Goal: Check status: Check status

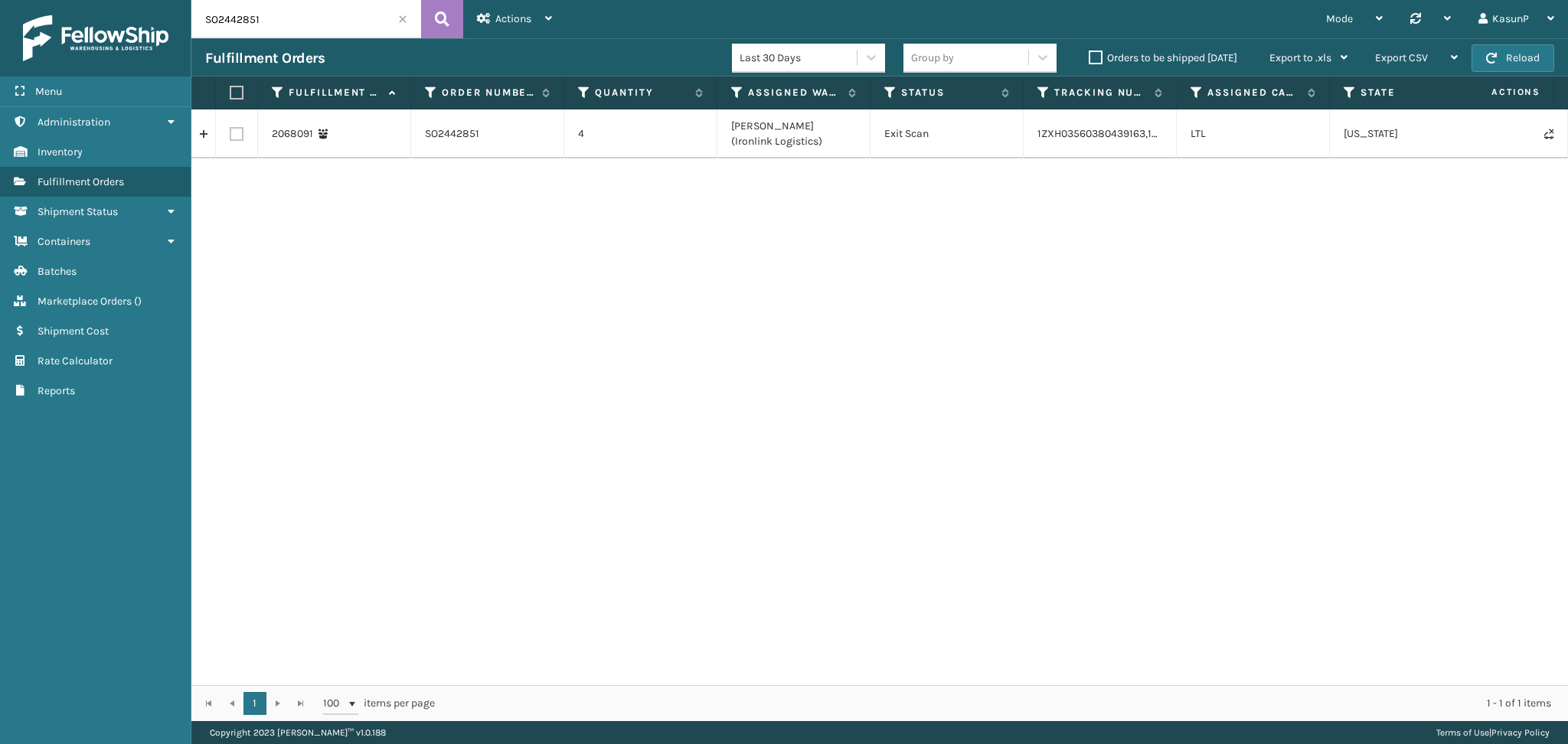
click at [229, 23] on input "SO2442851" at bounding box center [306, 19] width 229 height 39
paste input "32"
click at [438, 25] on icon at bounding box center [442, 19] width 15 height 23
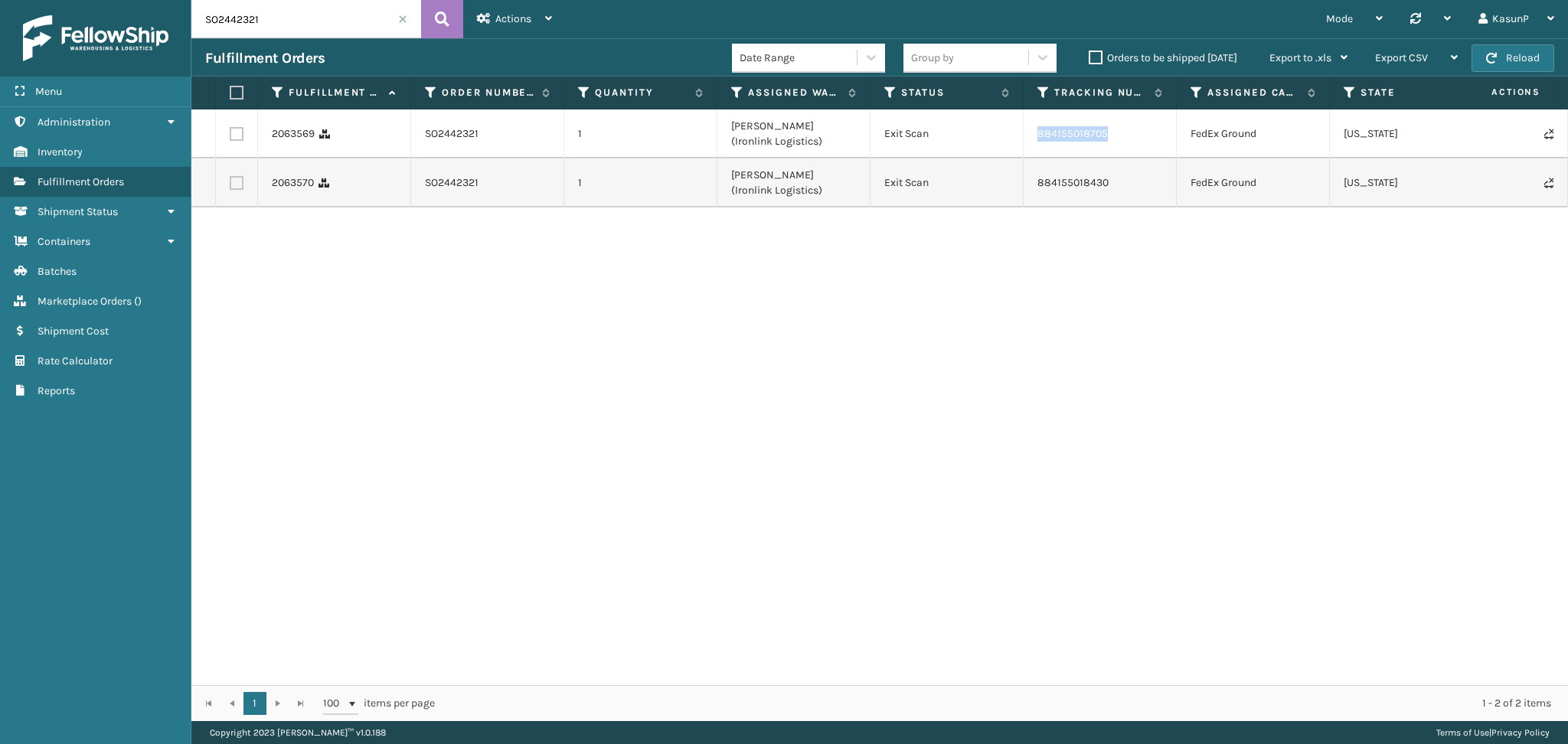
drag, startPoint x: 1112, startPoint y: 136, endPoint x: 1036, endPoint y: 141, distance: 76.2
click at [1036, 141] on td "884155018705" at bounding box center [1100, 134] width 153 height 49
copy link "884155018705"
click at [223, 31] on input "SO2442321" at bounding box center [306, 19] width 229 height 39
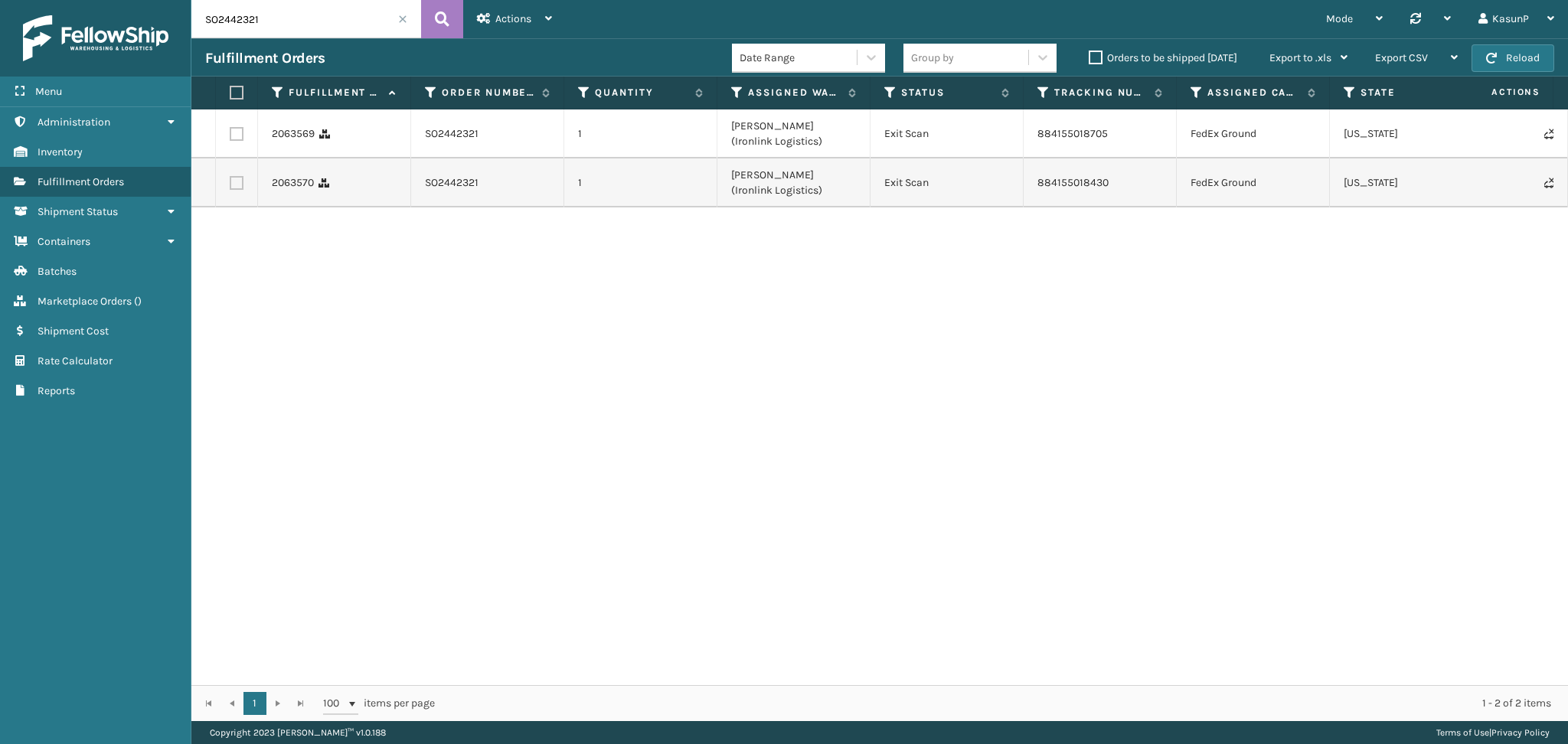
paste input "672"
click at [441, 17] on icon at bounding box center [442, 19] width 15 height 23
drag, startPoint x: 1157, startPoint y: 134, endPoint x: 1036, endPoint y: 140, distance: 121.1
click at [1036, 140] on td "1ZH4B7800306889052" at bounding box center [1100, 134] width 153 height 49
copy link "1ZH4B7800306889052"
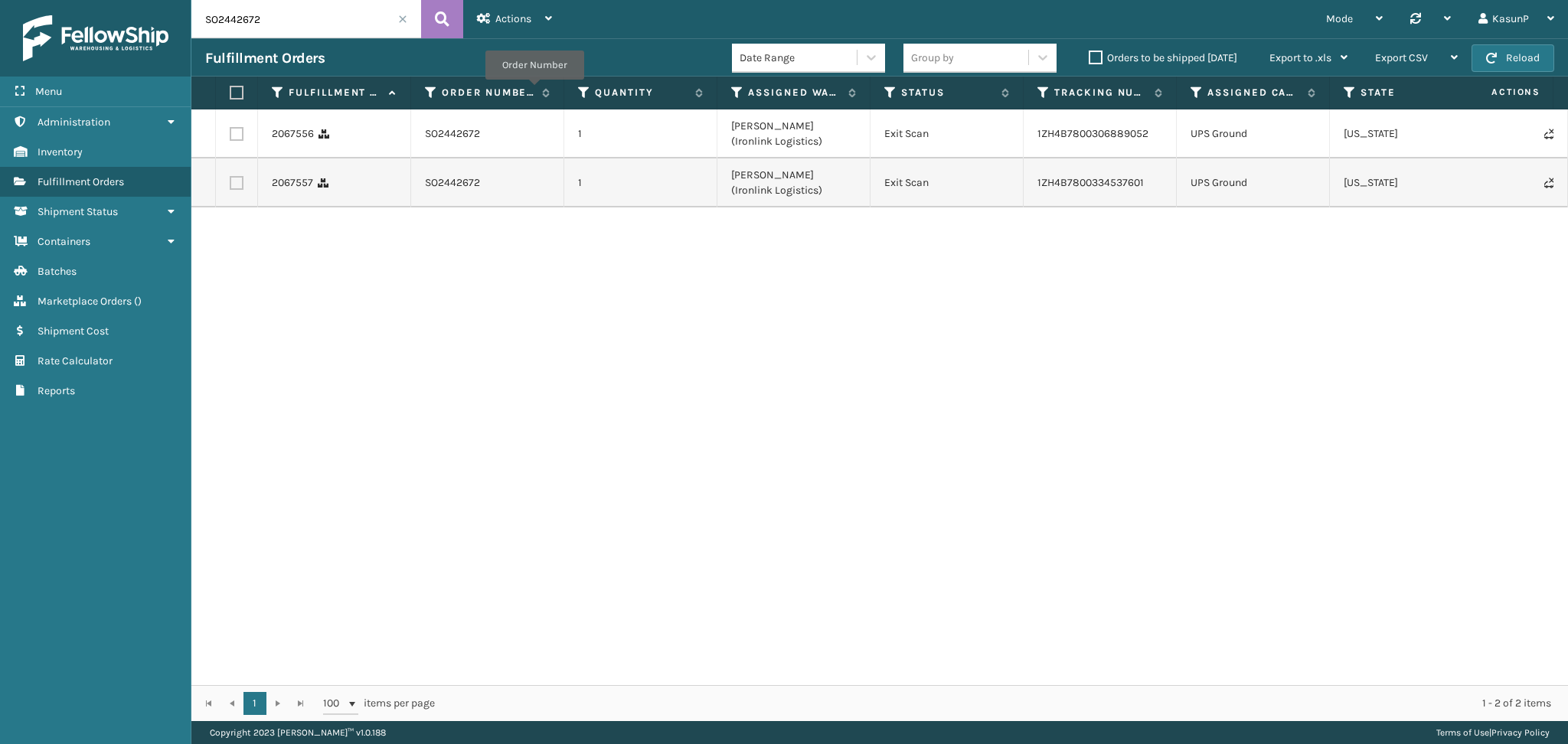
click at [249, 15] on input "SO2442672" at bounding box center [306, 19] width 229 height 39
paste input "817"
click at [454, 21] on button at bounding box center [442, 19] width 42 height 39
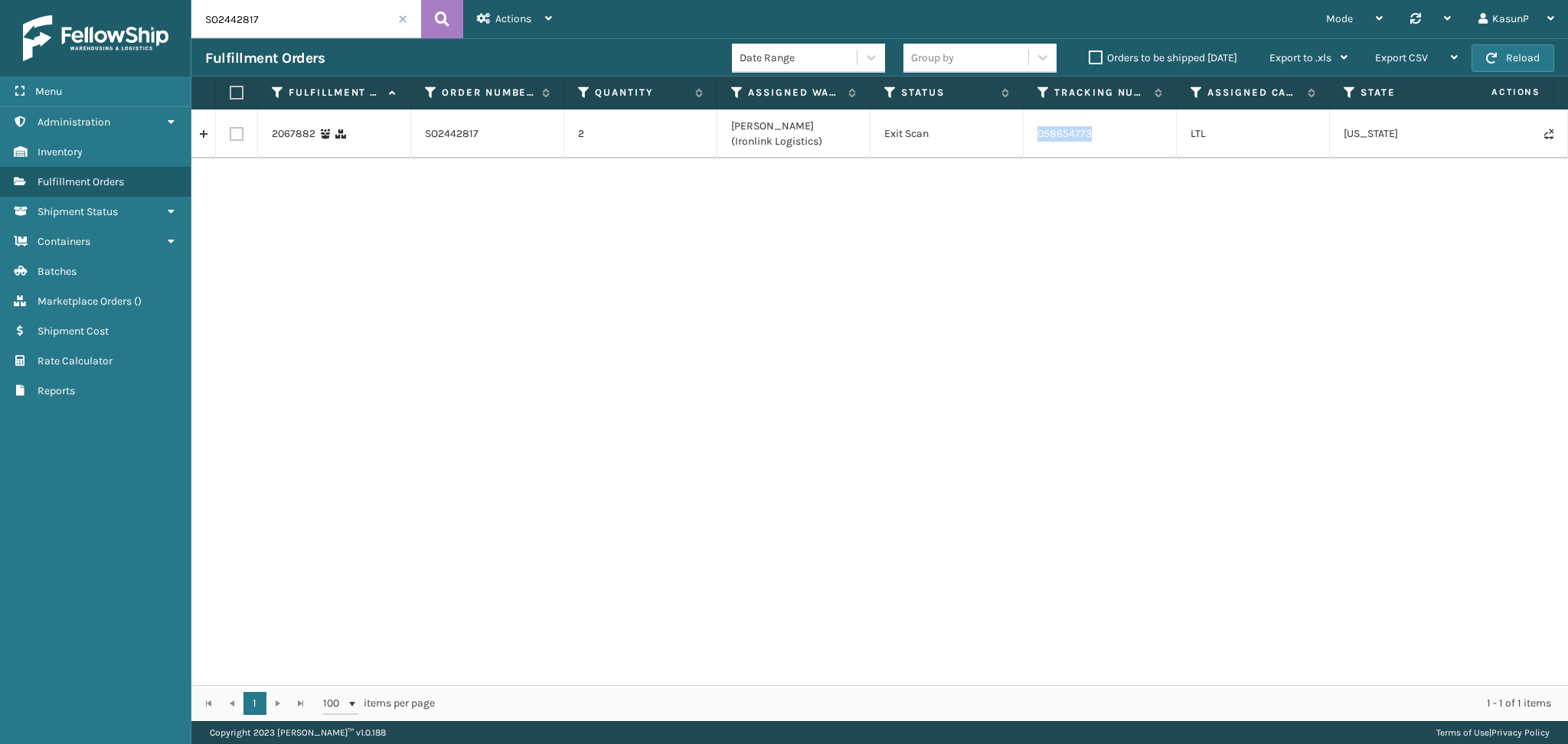
drag, startPoint x: 1098, startPoint y: 135, endPoint x: 1035, endPoint y: 135, distance: 63.0
click at [1035, 135] on td "058654773" at bounding box center [1100, 134] width 153 height 49
copy td "058654773"
click at [242, 26] on input "SO2442817" at bounding box center [306, 19] width 229 height 39
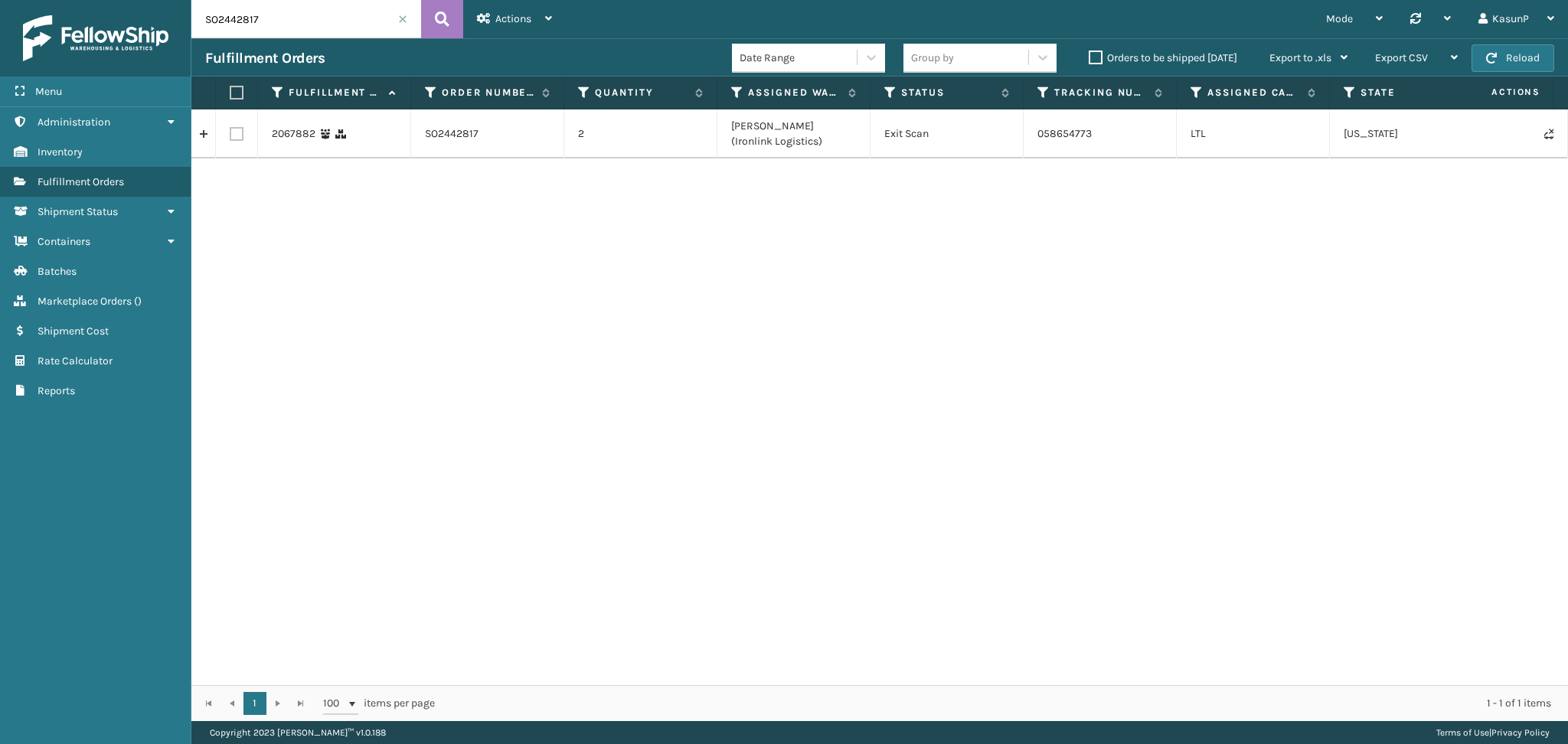
paste input "69"
click at [434, 31] on button at bounding box center [442, 19] width 42 height 39
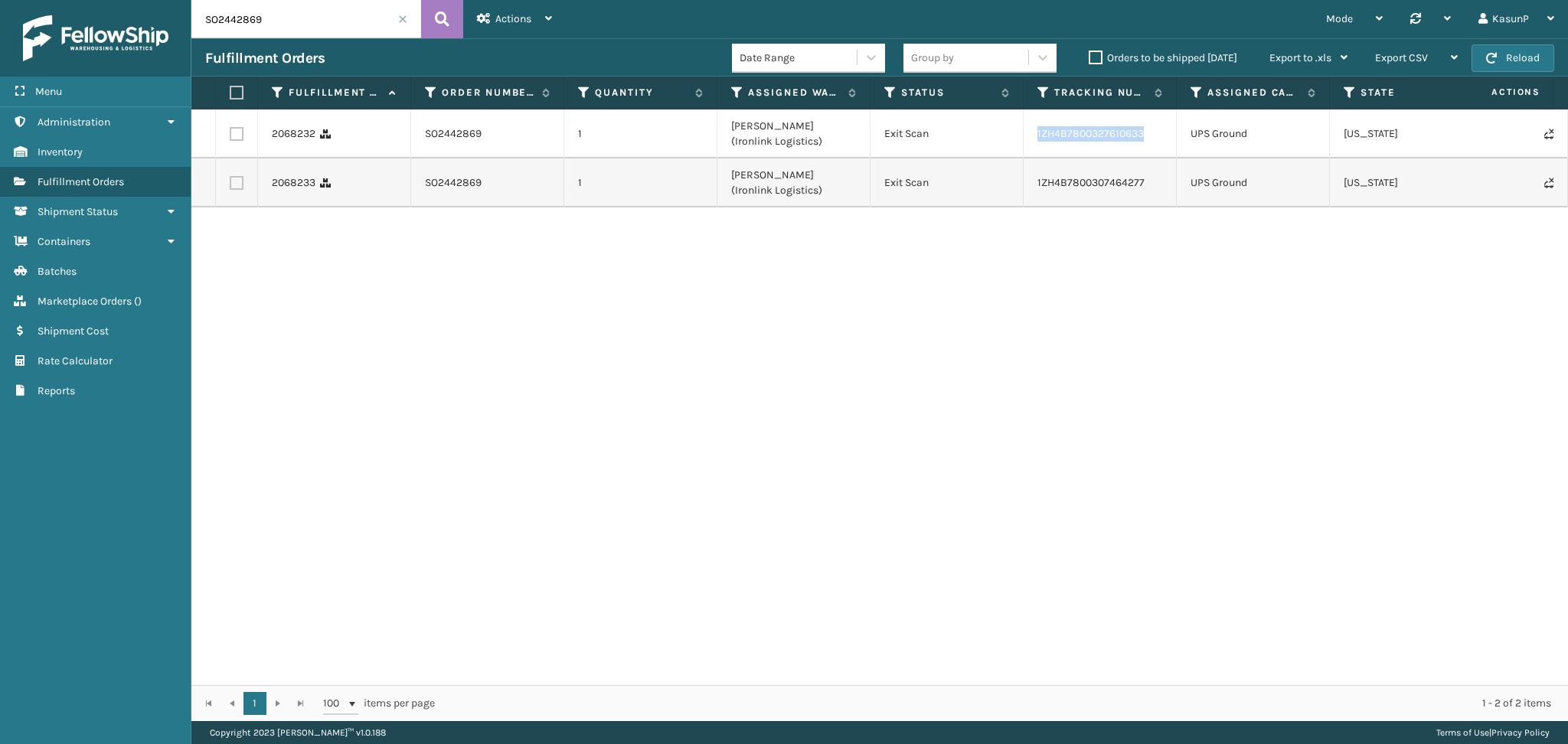
drag, startPoint x: 1146, startPoint y: 134, endPoint x: 1038, endPoint y: 134, distance: 108.0
click at [1038, 134] on td "1ZH4B7800327610633" at bounding box center [1100, 134] width 153 height 49
copy link "1ZH4B7800327610633"
click at [255, 17] on input "SO2442869" at bounding box center [306, 19] width 229 height 39
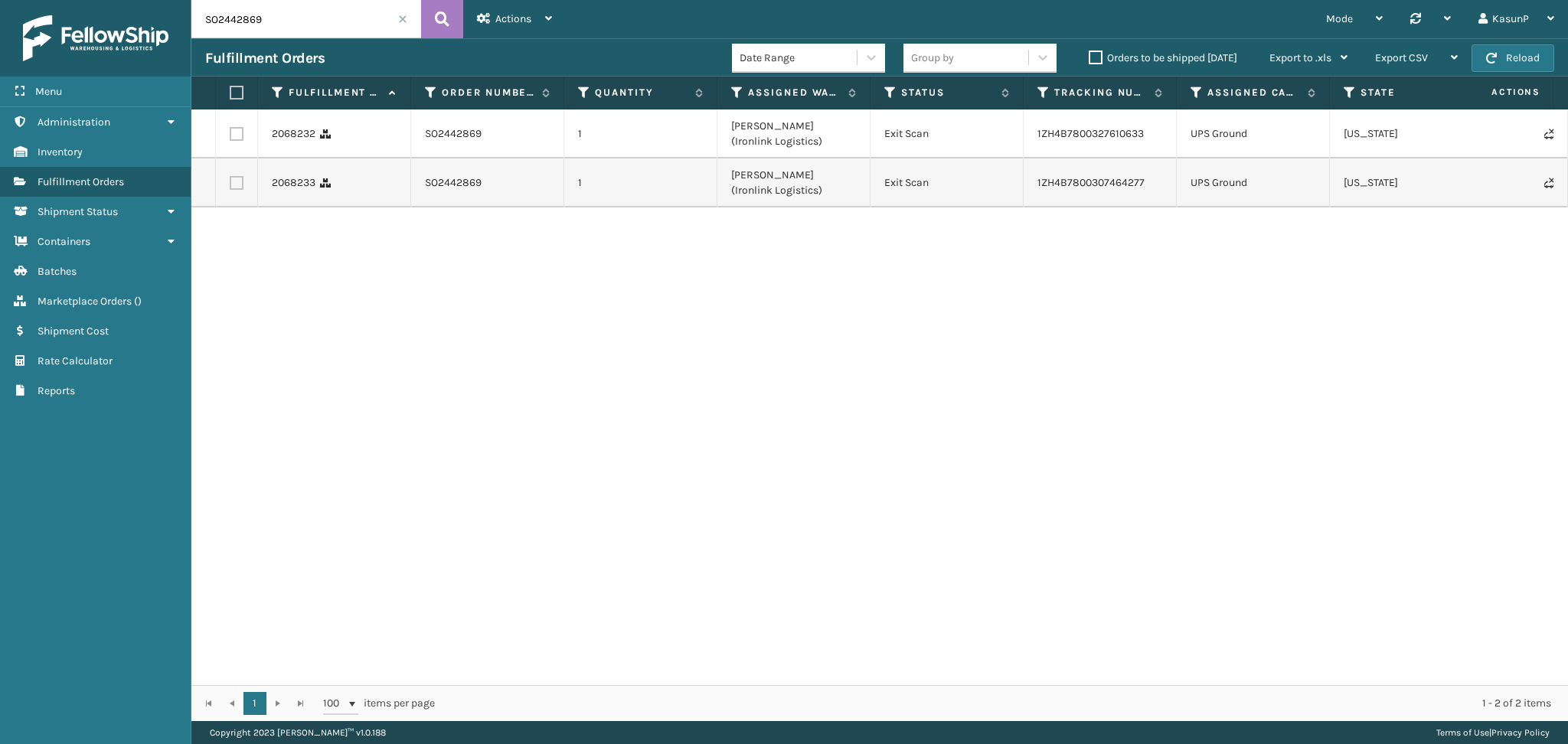
paste input "914"
type input "SO2442914"
click at [448, 8] on icon at bounding box center [442, 19] width 15 height 23
